Goal: Transaction & Acquisition: Download file/media

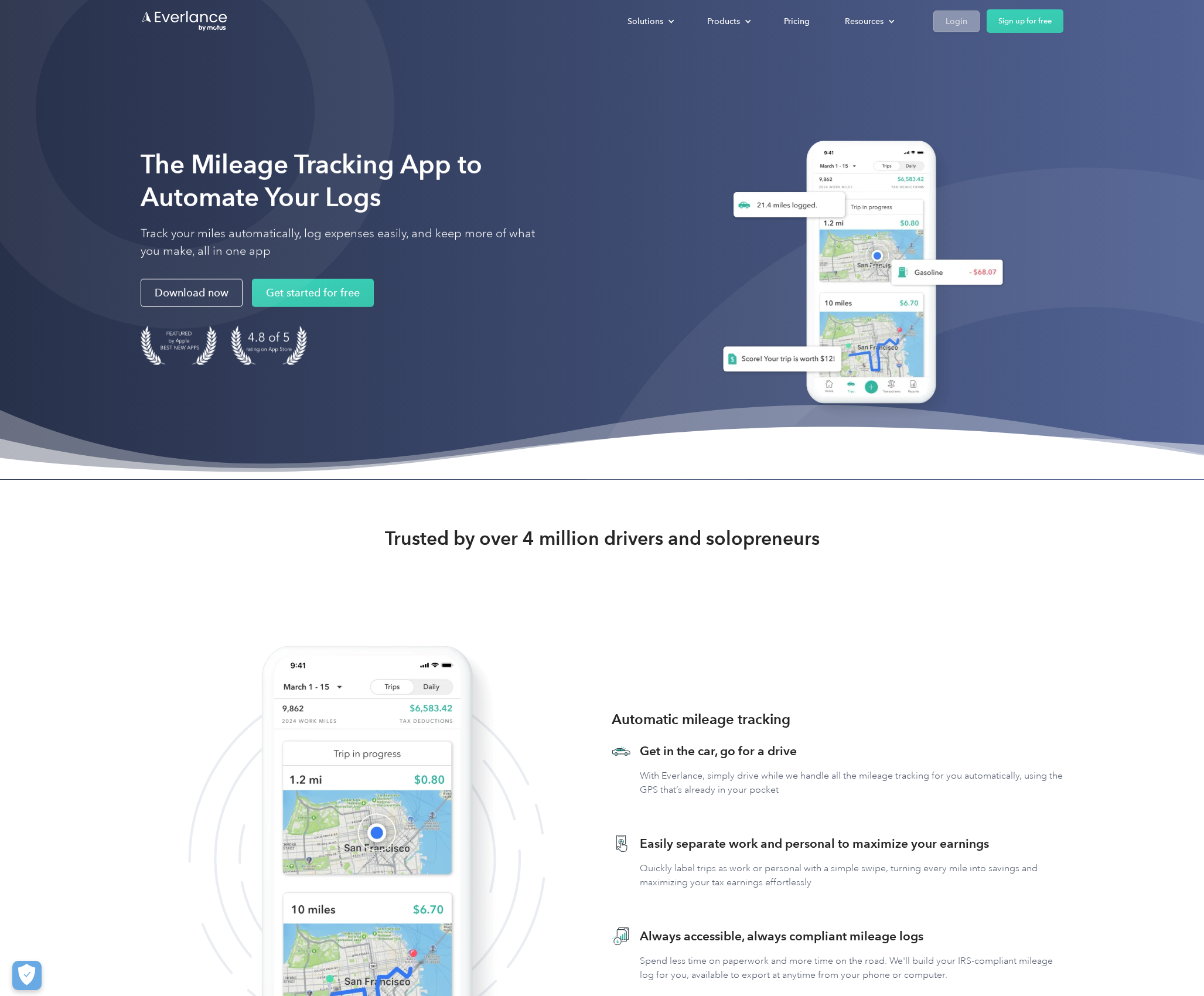
click at [960, 27] on div "Login" at bounding box center [956, 22] width 22 height 14
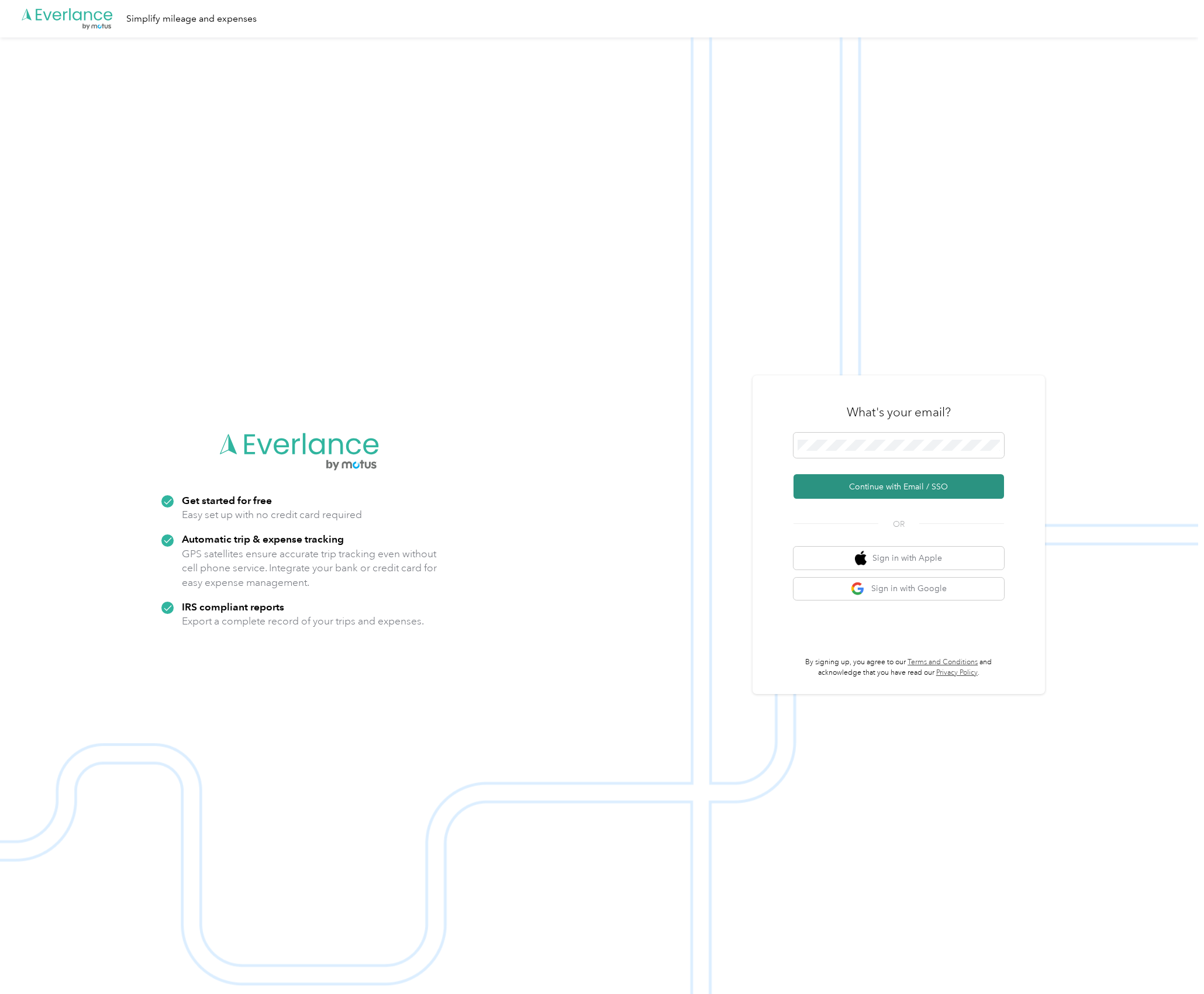
click at [878, 496] on button "Continue with Email / SSO" at bounding box center [899, 487] width 211 height 25
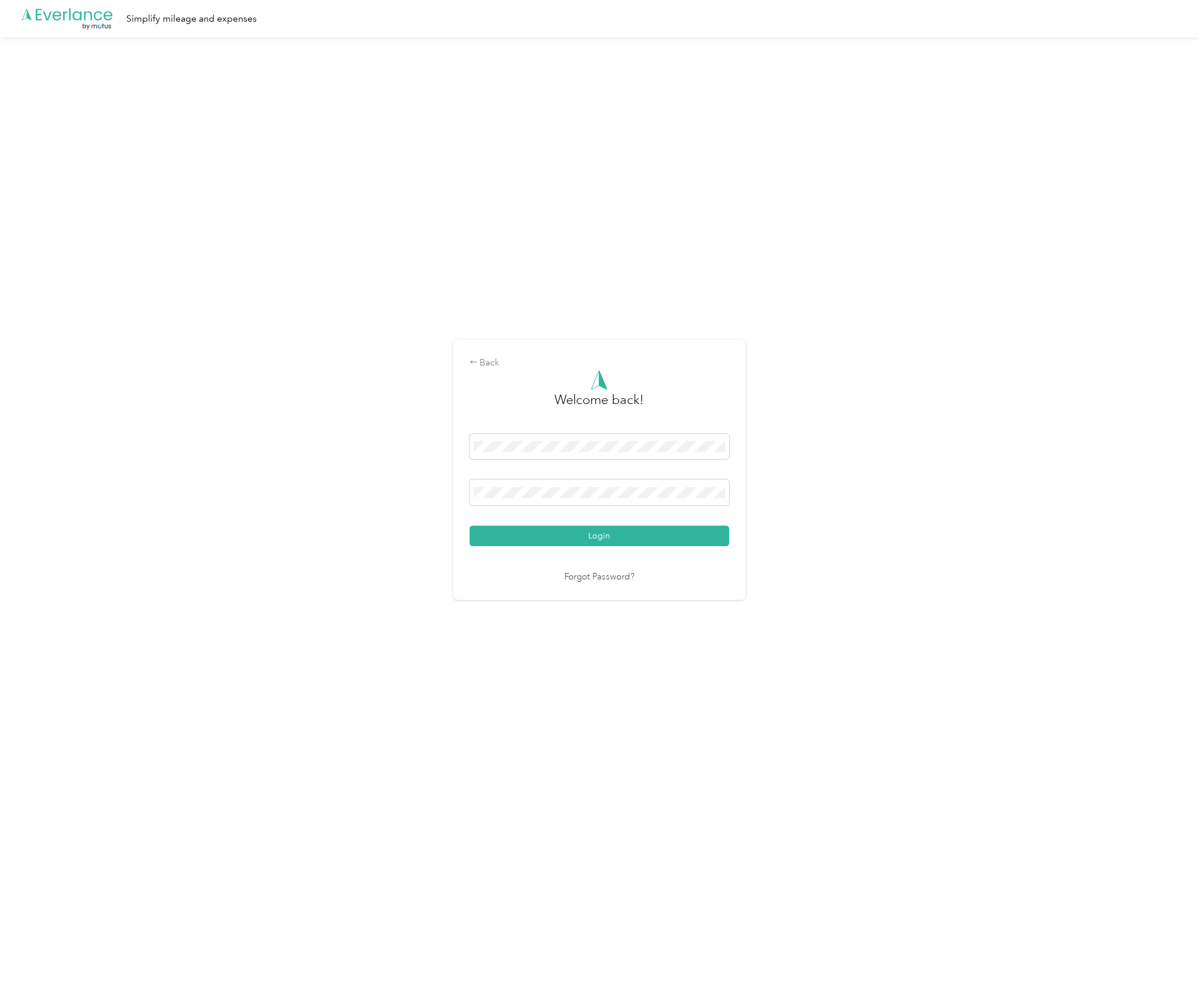
click at [602, 536] on button "Login" at bounding box center [599, 536] width 260 height 21
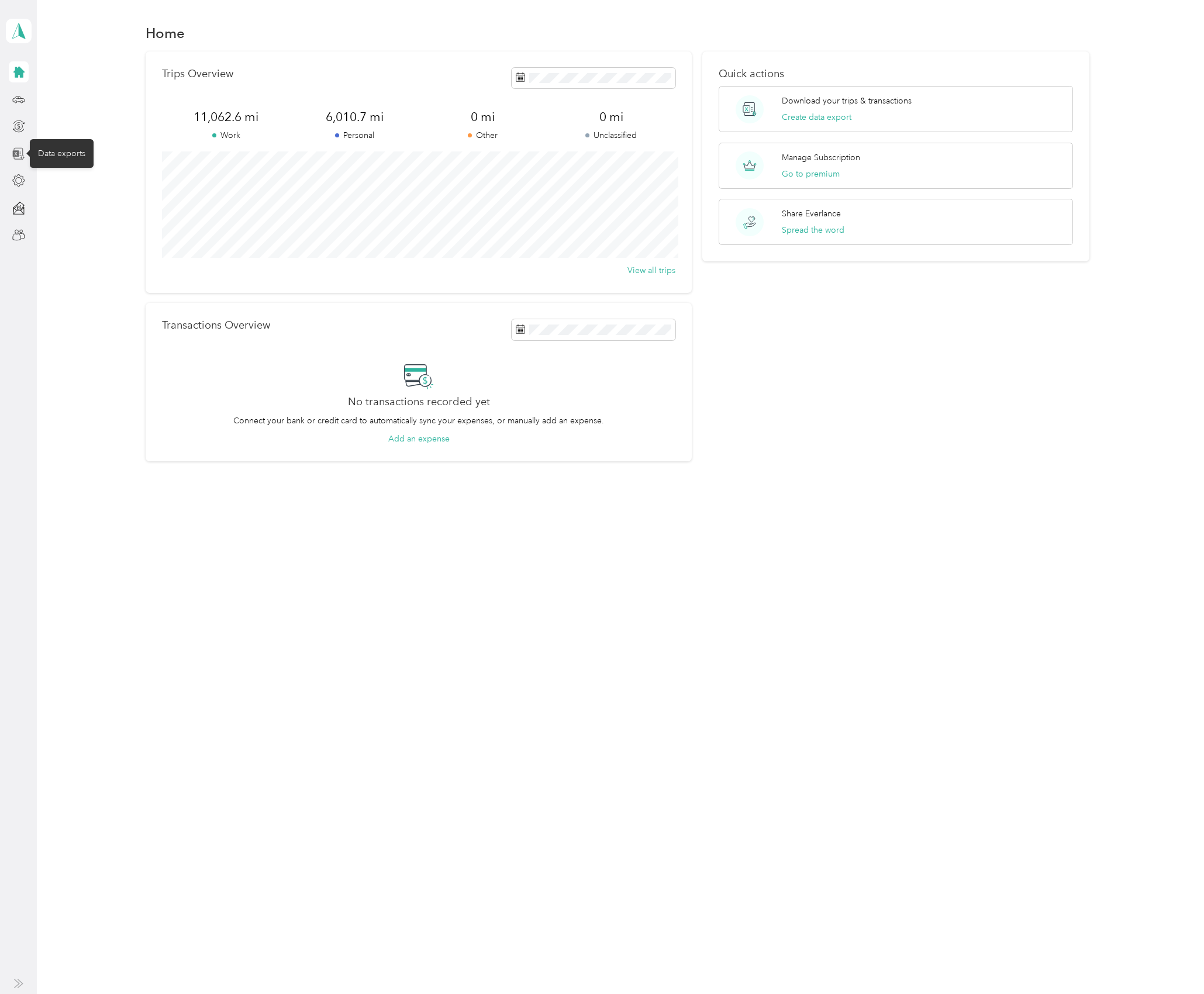
click at [18, 154] on icon at bounding box center [15, 153] width 6 height 6
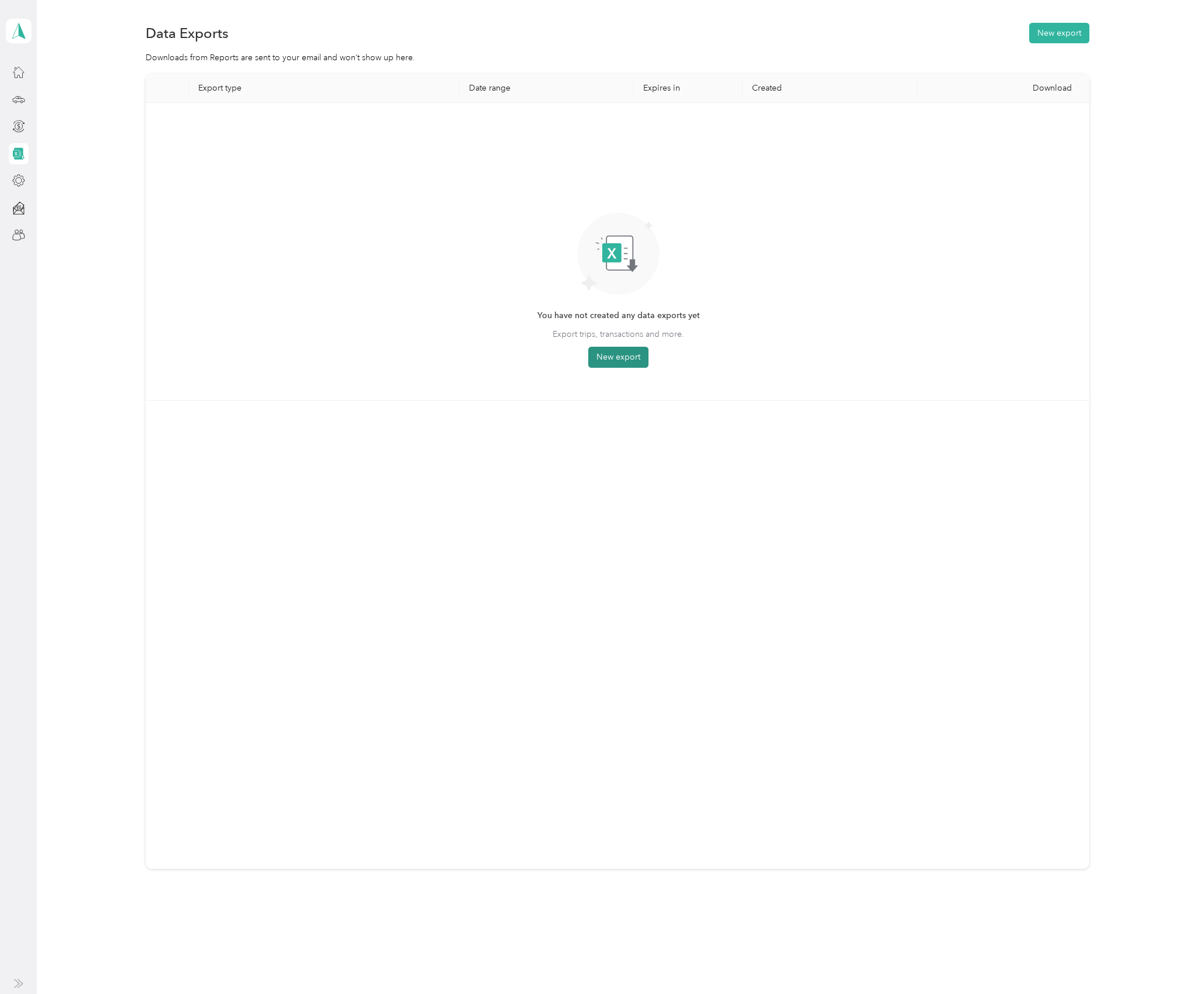
click at [610, 359] on button "New export" at bounding box center [618, 357] width 60 height 21
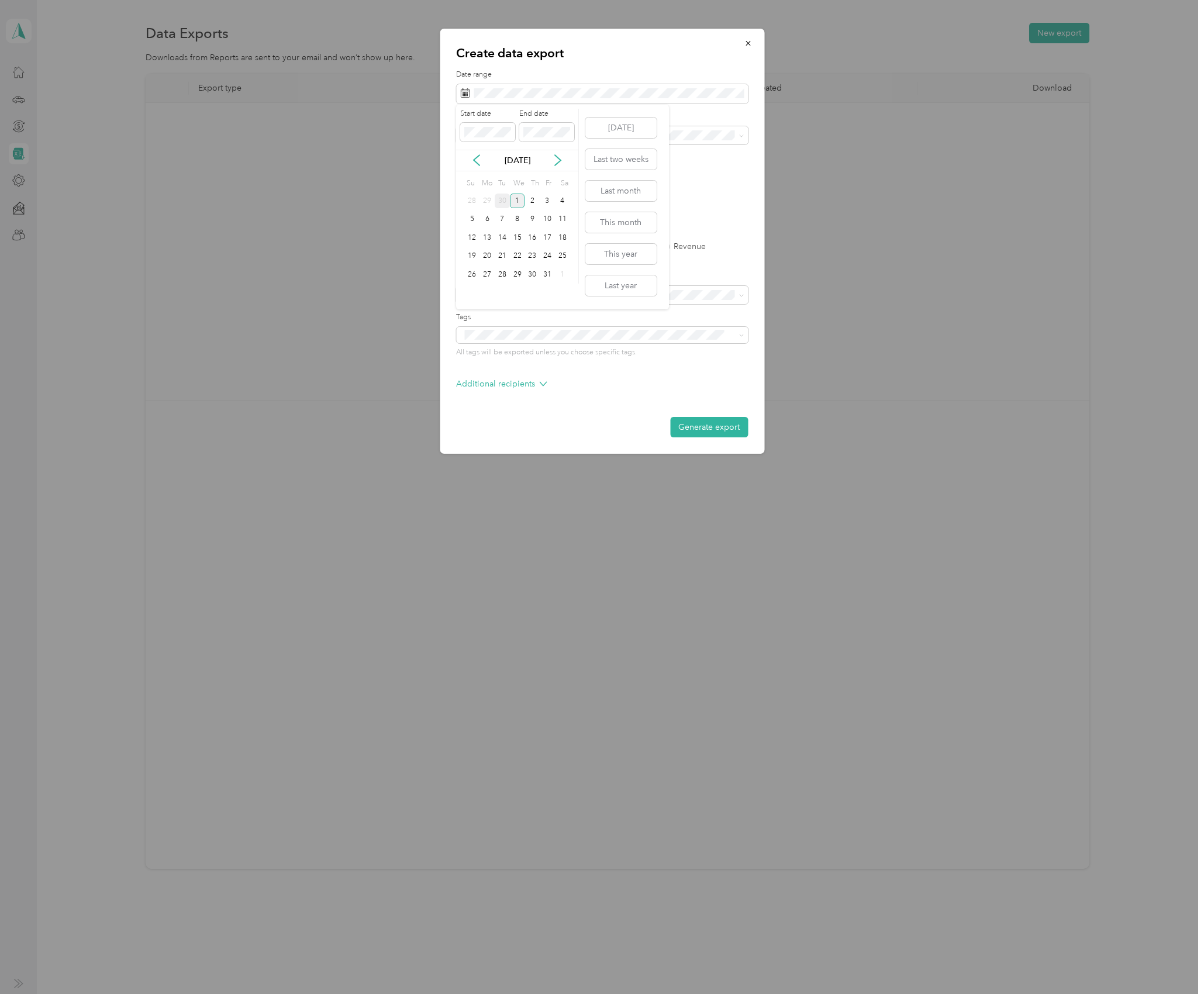
click at [503, 201] on div "30" at bounding box center [502, 201] width 15 height 14
click at [505, 274] on div "30" at bounding box center [502, 275] width 15 height 14
click at [510, 86] on span at bounding box center [602, 93] width 292 height 20
click at [478, 162] on icon at bounding box center [476, 160] width 12 height 12
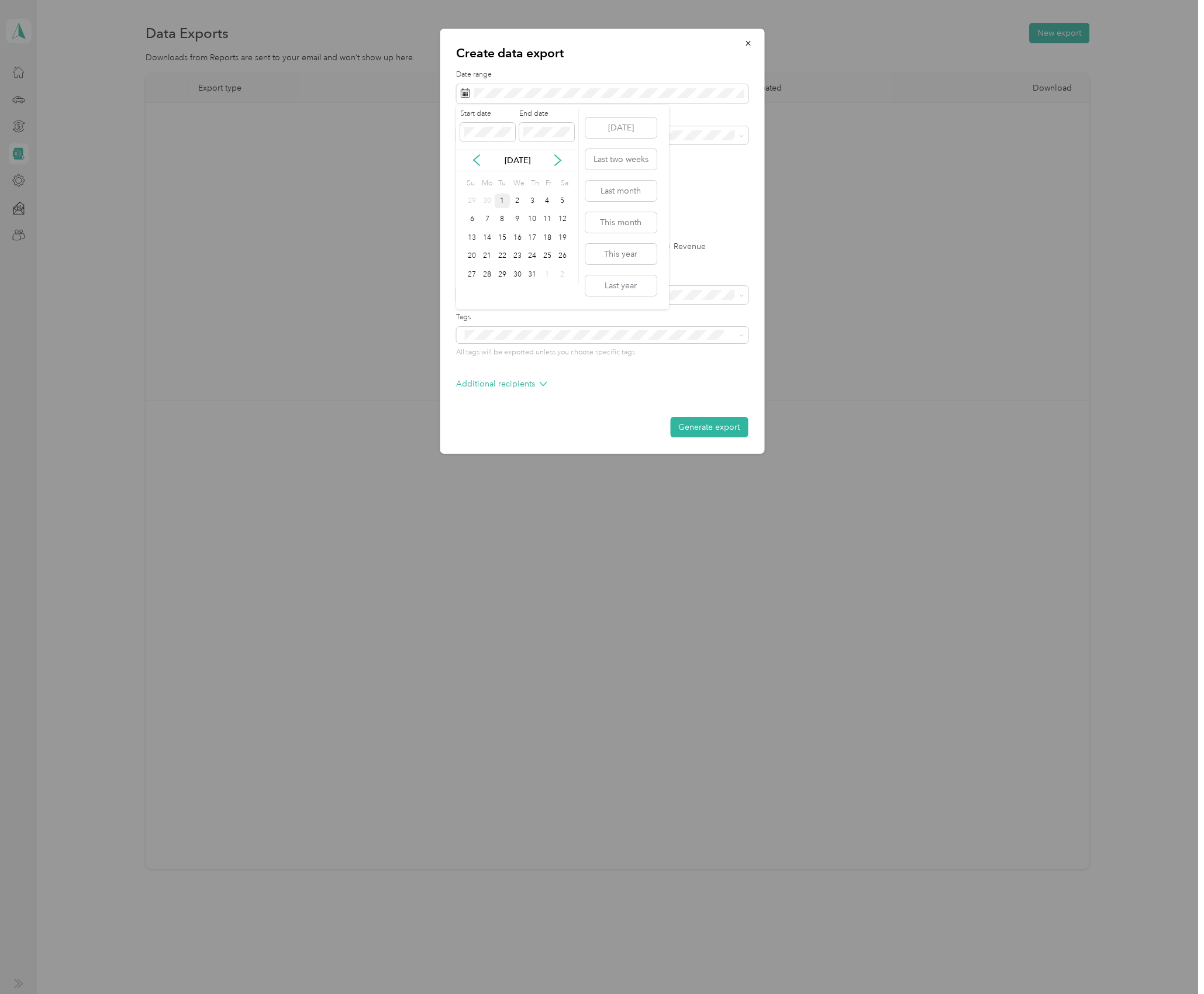
click at [502, 201] on div "1" at bounding box center [502, 201] width 15 height 14
click at [546, 138] on span at bounding box center [546, 132] width 55 height 18
click at [558, 157] on icon at bounding box center [558, 160] width 6 height 10
click at [503, 273] on div "30" at bounding box center [502, 275] width 15 height 14
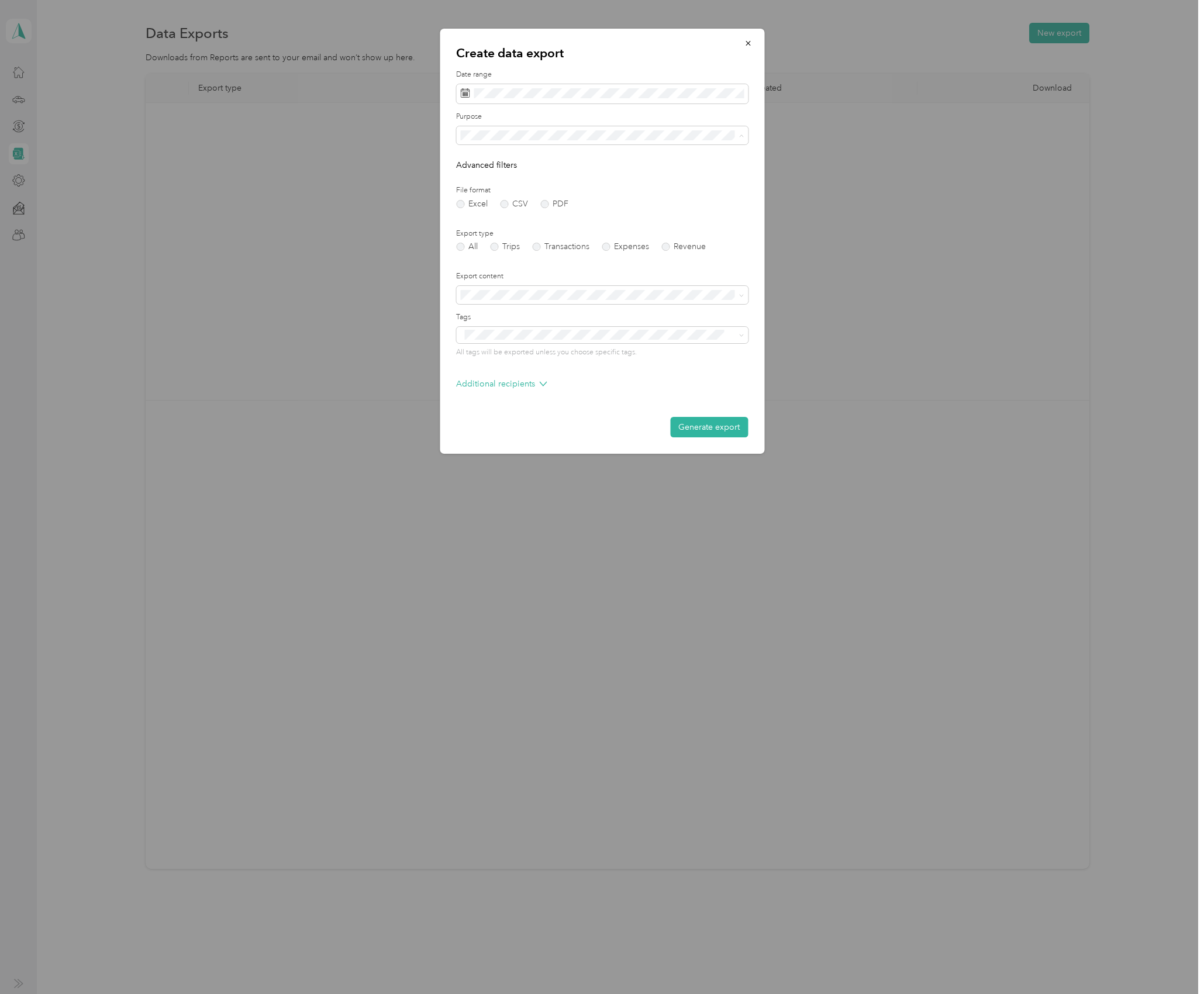
click at [526, 215] on span "General Contracting" at bounding box center [502, 217] width 75 height 10
click at [542, 200] on label "PDF" at bounding box center [554, 204] width 28 height 8
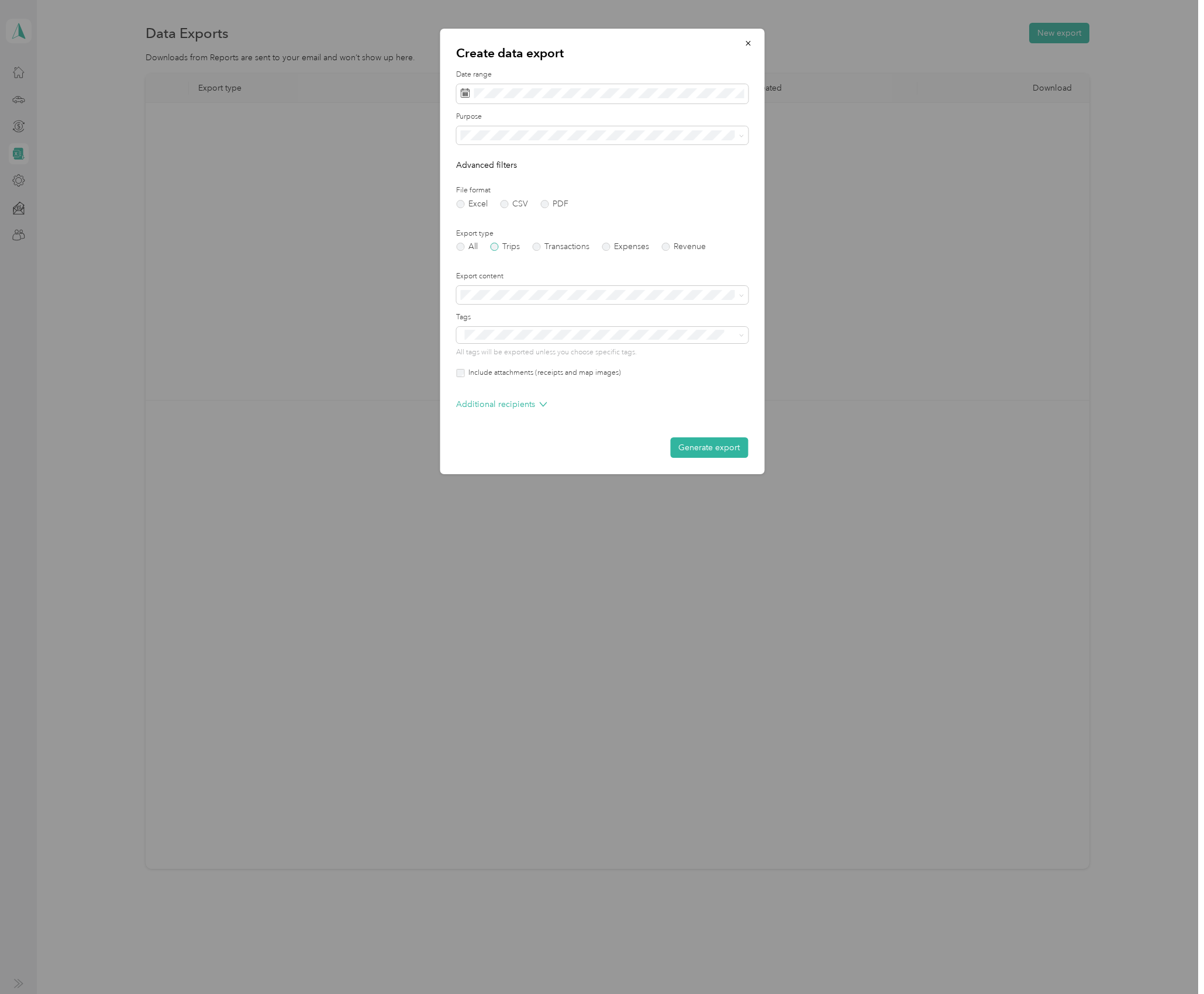
click at [503, 245] on label "Trips" at bounding box center [504, 247] width 30 height 8
click at [699, 451] on button "Generate export" at bounding box center [709, 448] width 77 height 21
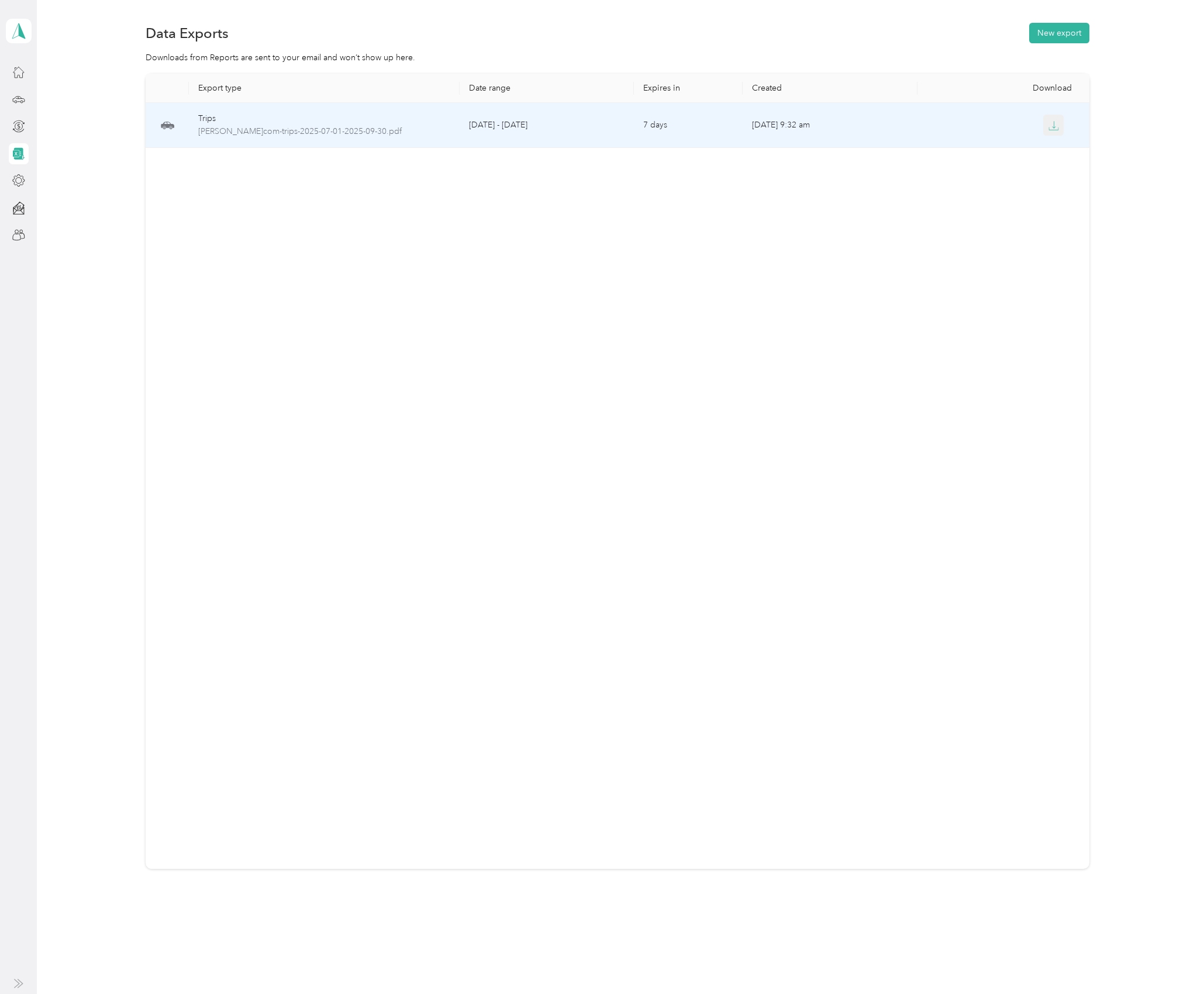
click at [1051, 128] on icon "button" at bounding box center [1053, 125] width 10 height 10
